Goal: Task Accomplishment & Management: Use online tool/utility

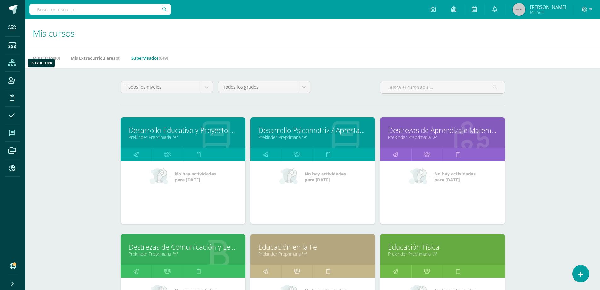
click at [11, 61] on icon at bounding box center [12, 63] width 8 height 6
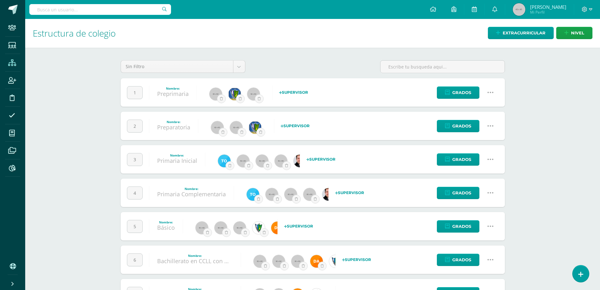
scroll to position [30, 0]
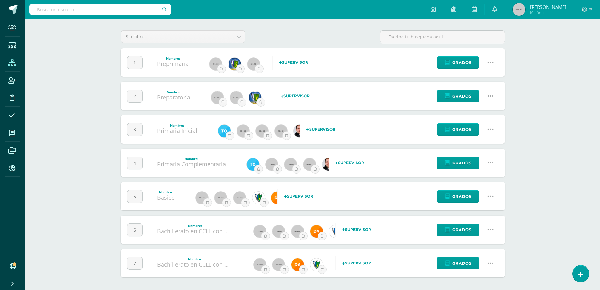
click at [494, 230] on link at bounding box center [491, 230] width 16 height 16
click at [475, 261] on link "Configuración" at bounding box center [479, 262] width 56 height 10
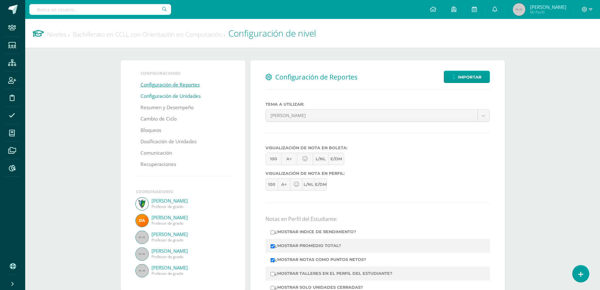
click at [159, 95] on link "Configuración de Unidades" at bounding box center [171, 95] width 60 height 11
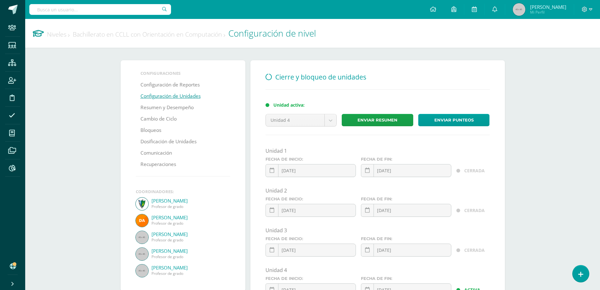
click at [63, 35] on link "Niveles" at bounding box center [58, 34] width 23 height 9
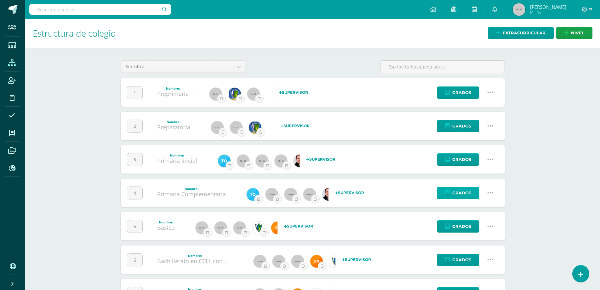
scroll to position [30, 0]
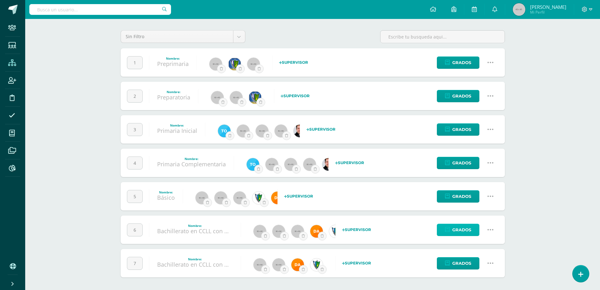
click at [456, 231] on span "Grados" at bounding box center [462, 230] width 19 height 12
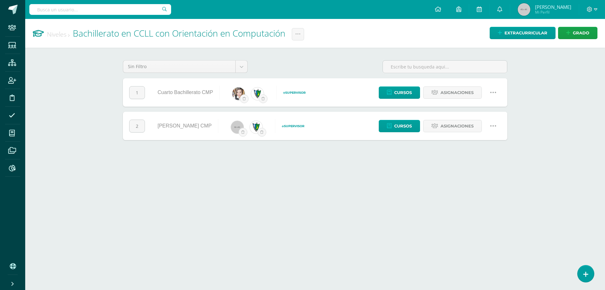
click at [495, 125] on icon at bounding box center [493, 125] width 7 height 7
click at [485, 157] on link "Configuración" at bounding box center [481, 158] width 56 height 10
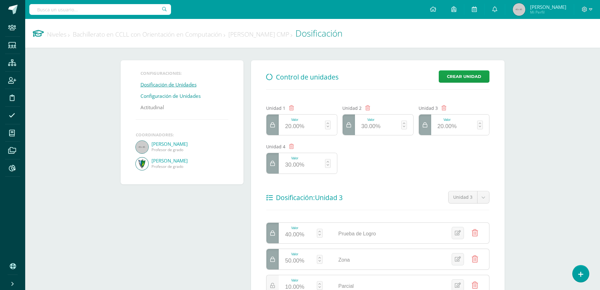
click at [176, 97] on link "Configuración de Unidades" at bounding box center [171, 95] width 60 height 11
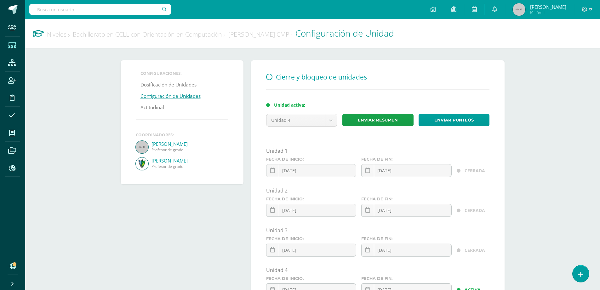
click at [17, 44] on span at bounding box center [12, 45] width 14 height 14
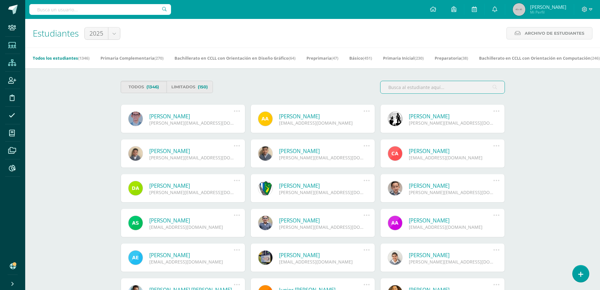
click at [14, 56] on span at bounding box center [12, 62] width 14 height 14
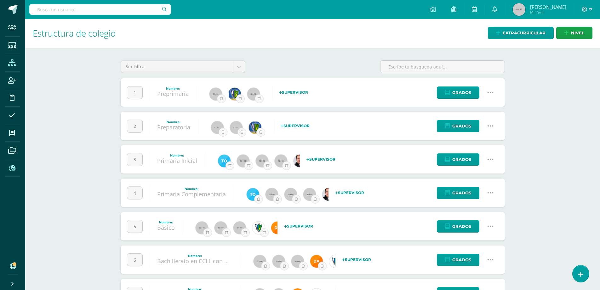
click at [11, 170] on icon at bounding box center [12, 168] width 7 height 6
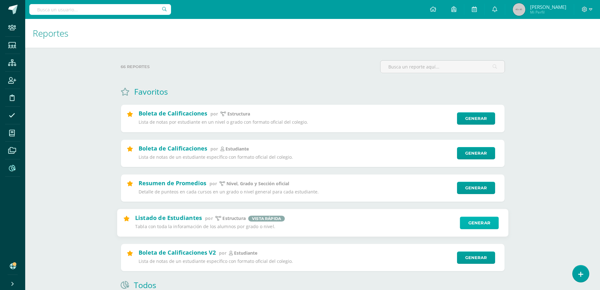
click at [492, 224] on link "Generar" at bounding box center [479, 222] width 39 height 13
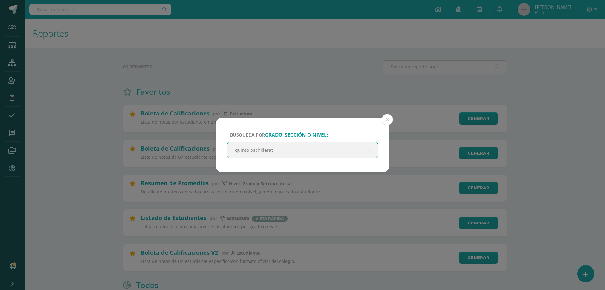
type input "quinto bachillerato"
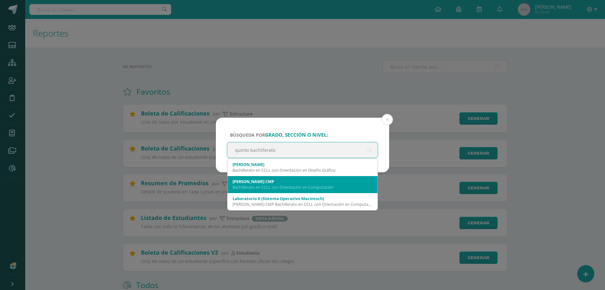
click at [326, 179] on div "Quinto Bachillerato CMP" at bounding box center [303, 181] width 140 height 6
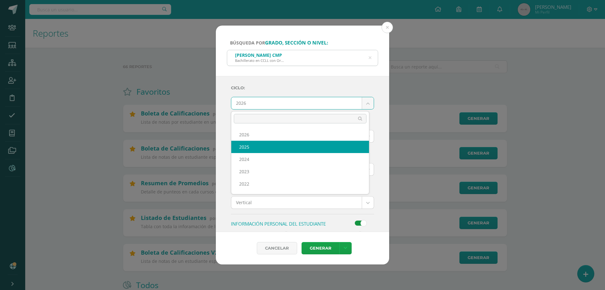
select select "7"
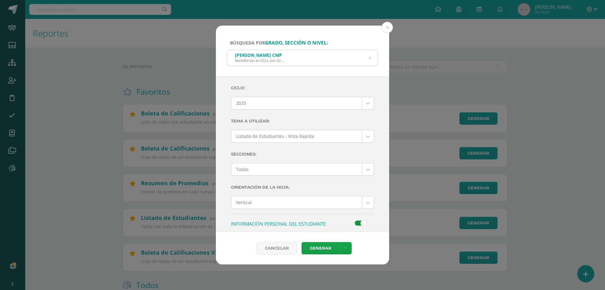
scroll to position [126, 0]
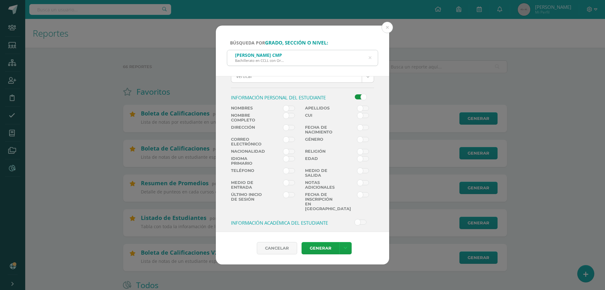
click at [285, 106] on span at bounding box center [289, 108] width 12 height 5
click at [0, 0] on input "checkbox" at bounding box center [0, 0] width 0 height 0
click at [357, 107] on span at bounding box center [363, 108] width 12 height 5
click at [0, 0] on input "checkbox" at bounding box center [0, 0] width 0 height 0
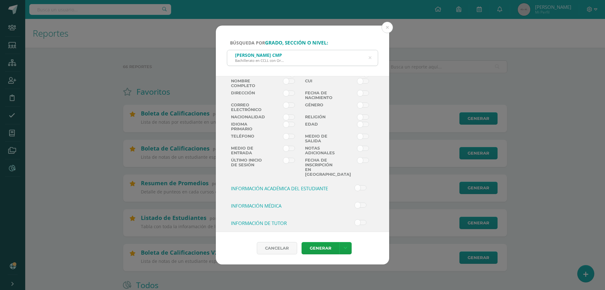
click at [294, 185] on h3 "Información académica del Estudiante" at bounding box center [284, 188] width 106 height 6
click at [0, 0] on input "checkbox" at bounding box center [0, 0] width 0 height 0
click at [283, 196] on span at bounding box center [289, 198] width 12 height 5
click at [0, 0] on input "checkbox" at bounding box center [0, 0] width 0 height 0
click at [290, 208] on span at bounding box center [289, 210] width 12 height 5
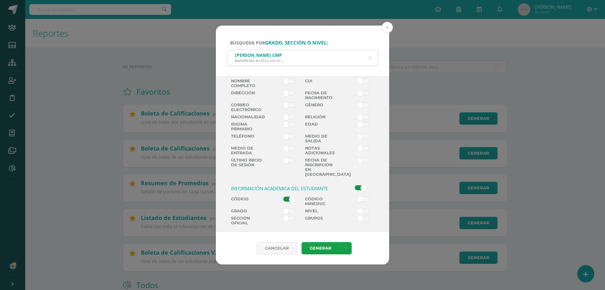
click at [0, 0] on input "checkbox" at bounding box center [0, 0] width 0 height 0
click at [291, 216] on span at bounding box center [289, 218] width 12 height 5
click at [0, 0] on input "checkbox" at bounding box center [0, 0] width 0 height 0
click at [317, 250] on link "Generar" at bounding box center [321, 248] width 38 height 12
